Goal: Task Accomplishment & Management: Manage account settings

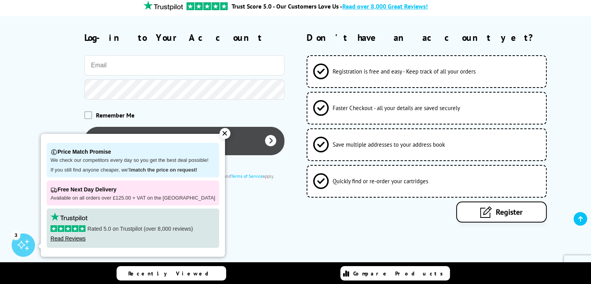
scroll to position [78, 0]
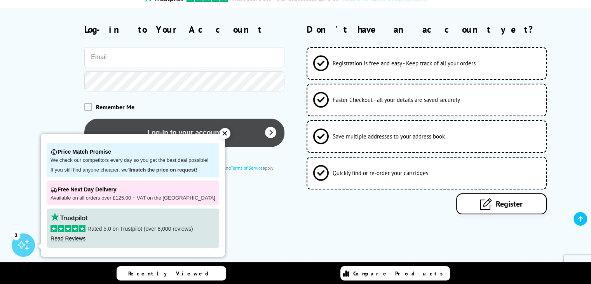
type input "[PERSON_NAME][EMAIL_ADDRESS][DOMAIN_NAME]"
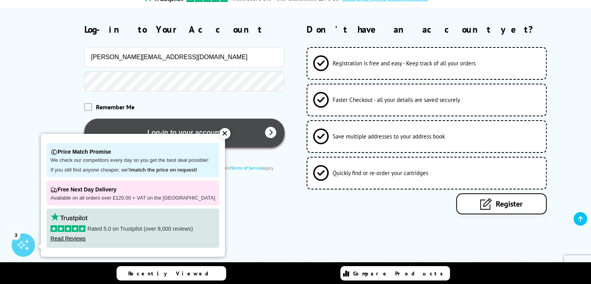
click at [168, 128] on button "Log-in to your account" at bounding box center [184, 133] width 200 height 28
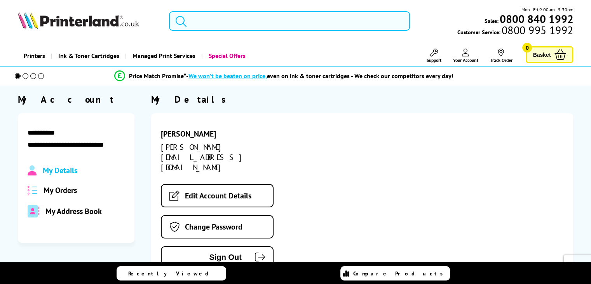
click at [221, 133] on div "[PERSON_NAME]" at bounding box center [227, 134] width 133 height 10
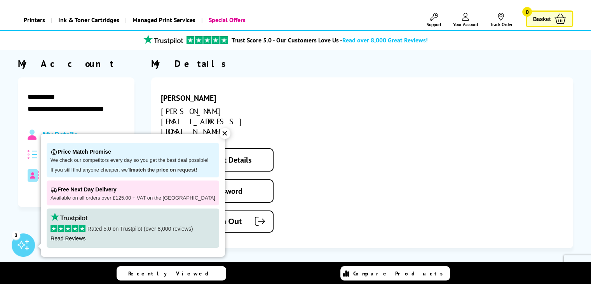
scroll to position [78, 0]
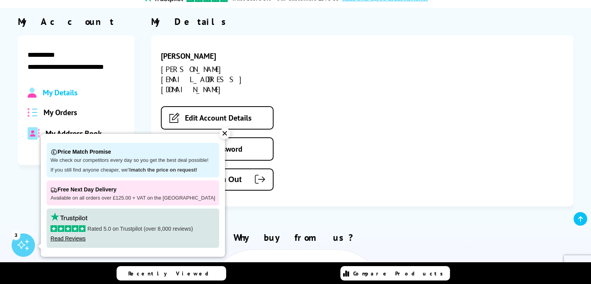
click at [311, 132] on div "[PERSON_NAME] [PERSON_NAME][EMAIL_ADDRESS][DOMAIN_NAME] Edit Account Details Ch…" at bounding box center [362, 120] width 423 height 171
click at [61, 112] on span "My Orders" at bounding box center [60, 112] width 33 height 10
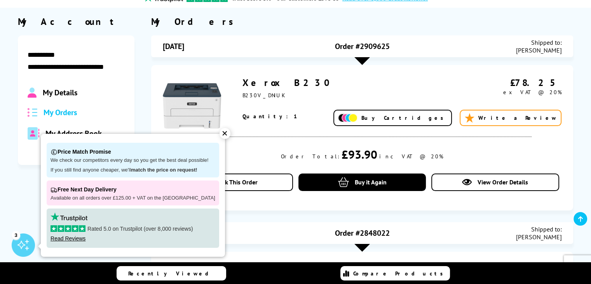
click at [220, 133] on div "✕" at bounding box center [225, 133] width 11 height 11
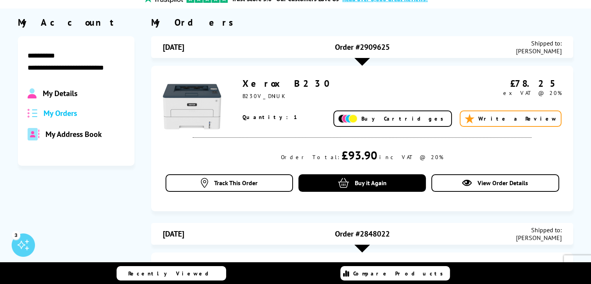
scroll to position [0, 0]
